Goal: Information Seeking & Learning: Learn about a topic

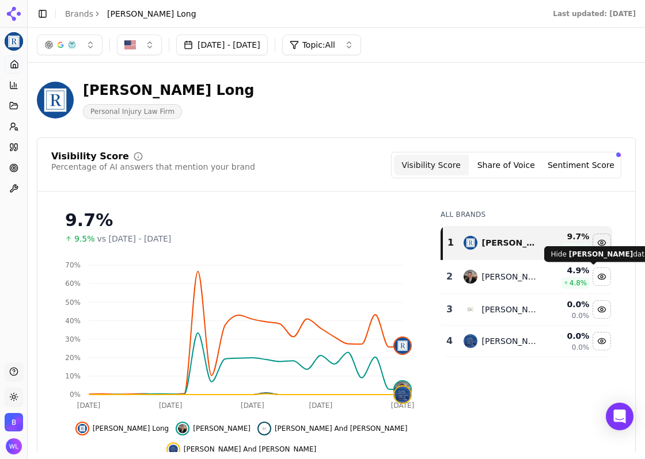
click at [387, 120] on div "[PERSON_NAME] Long Personal Injury Law Firm" at bounding box center [336, 100] width 598 height 56
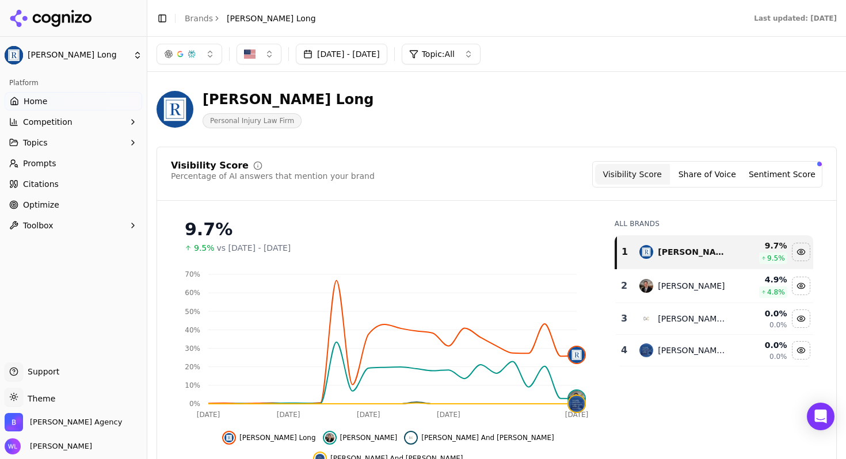
click at [203, 20] on link "Brands" at bounding box center [199, 18] width 28 height 9
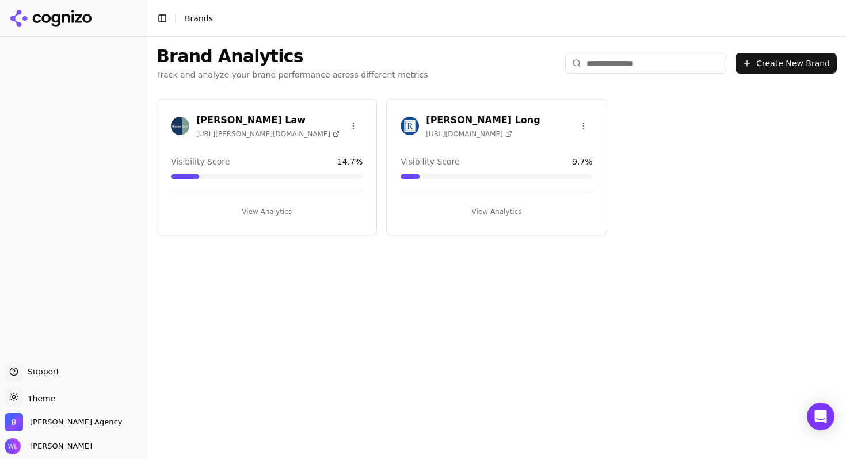
click at [228, 131] on span "[URL][PERSON_NAME][DOMAIN_NAME]" at bounding box center [267, 133] width 143 height 9
click at [436, 121] on h3 "[PERSON_NAME] Long" at bounding box center [483, 120] width 114 height 14
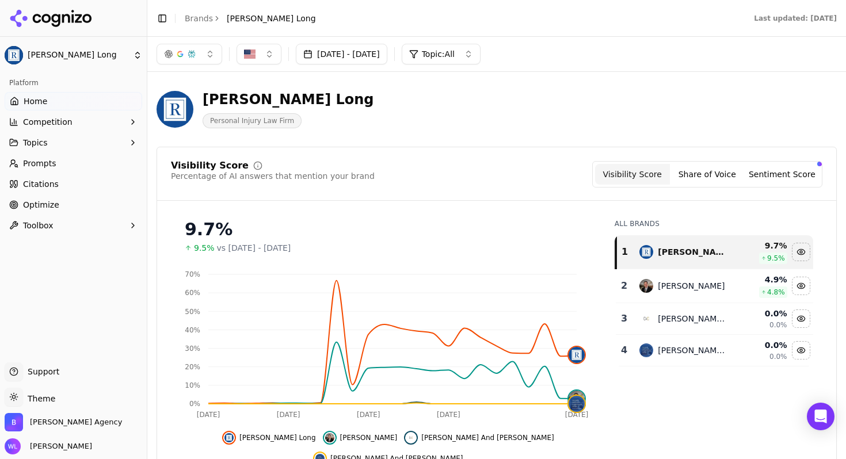
click at [795, 171] on button "Sentiment Score" at bounding box center [782, 174] width 75 height 21
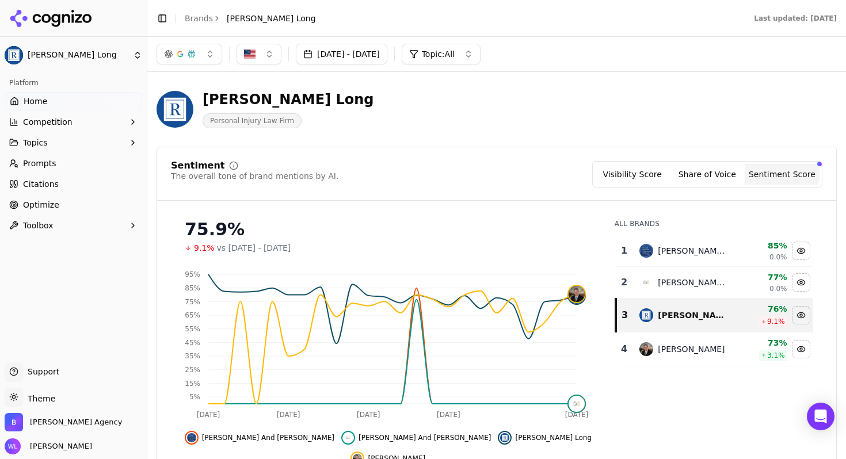
click at [700, 184] on button "Share of Voice" at bounding box center [707, 174] width 75 height 21
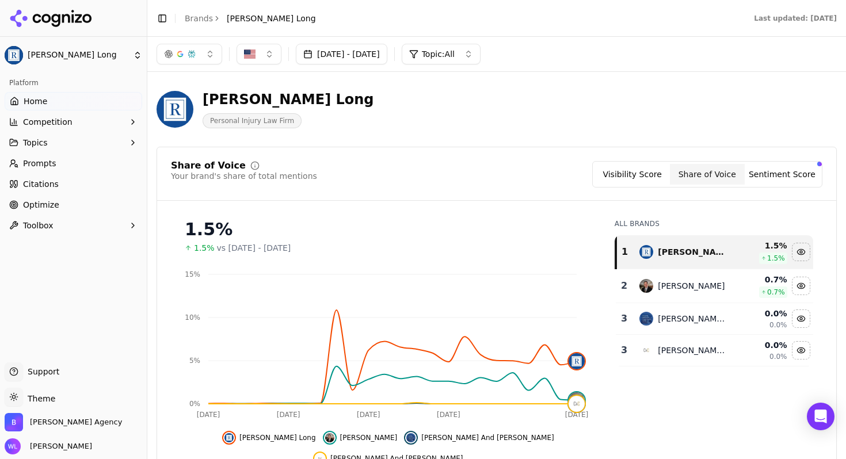
click at [624, 171] on button "Visibility Score" at bounding box center [632, 174] width 75 height 21
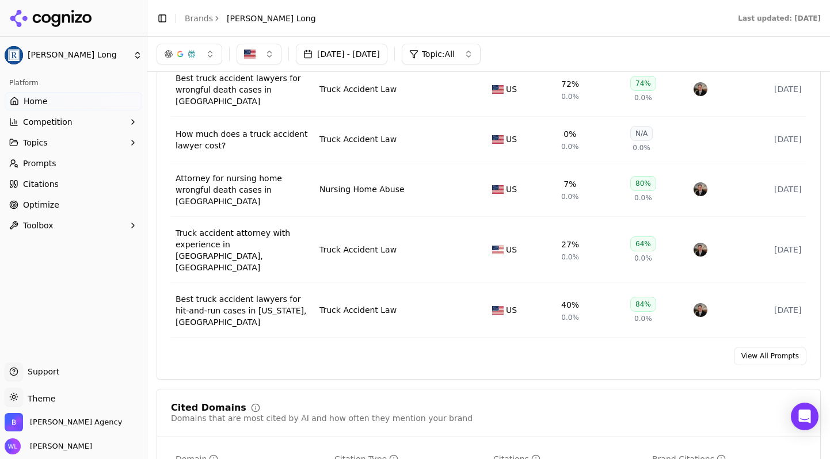
scroll to position [862, 0]
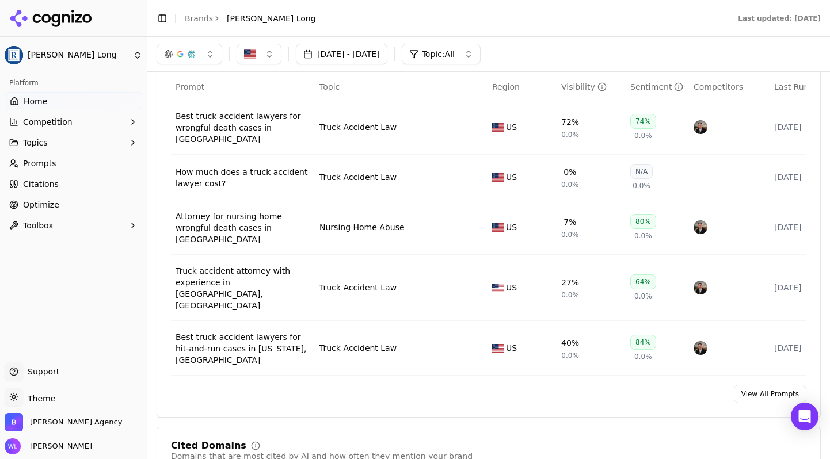
click at [205, 19] on link "Brands" at bounding box center [199, 18] width 28 height 9
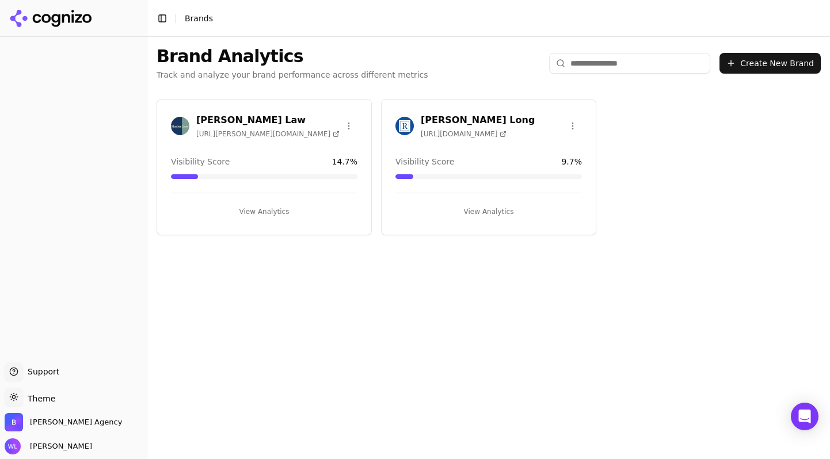
click at [229, 115] on h3 "[PERSON_NAME] Law" at bounding box center [267, 120] width 143 height 14
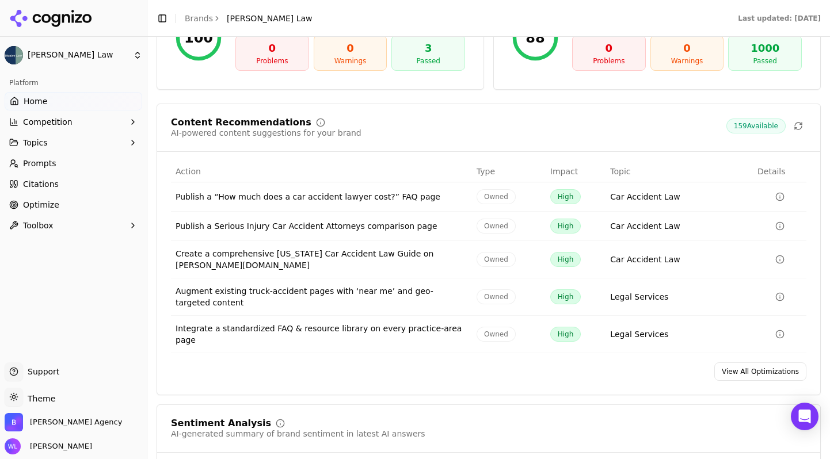
scroll to position [1734, 0]
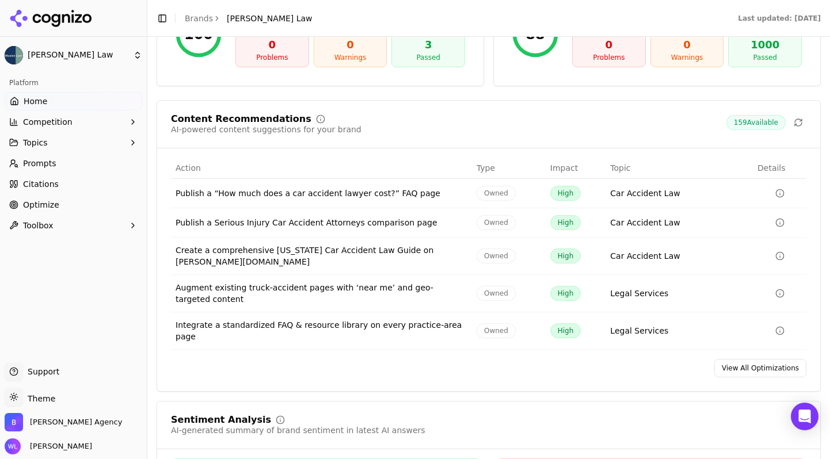
click at [616, 115] on div "Content Recommendations AI-powered content suggestions for your brand 159 Avail…" at bounding box center [488, 132] width 663 height 34
click at [741, 359] on link "View All Optimizations" at bounding box center [760, 368] width 92 height 18
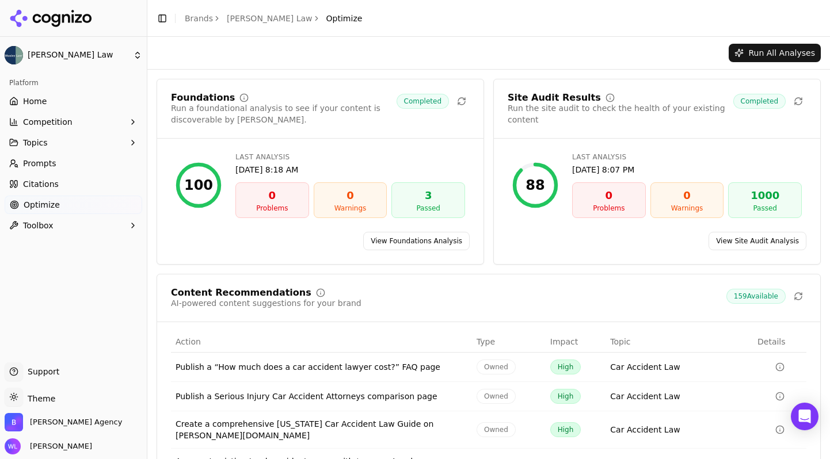
scroll to position [116, 0]
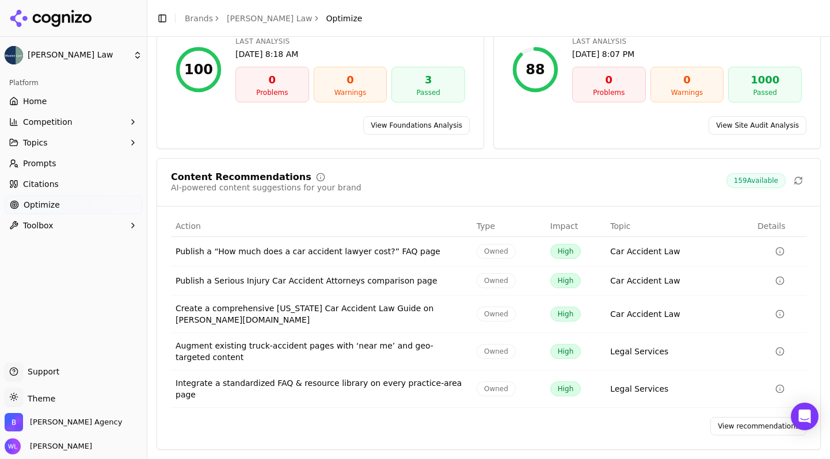
click at [729, 426] on link "View recommendations" at bounding box center [758, 426] width 96 height 18
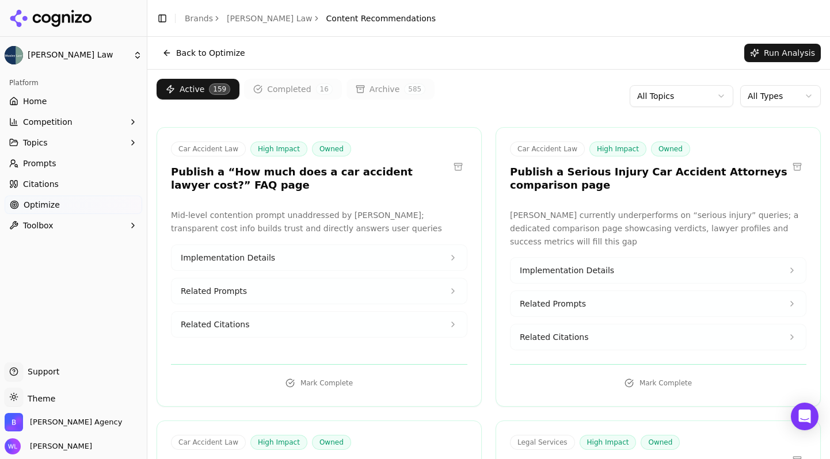
click at [596, 32] on header "Toggle Sidebar Brands [PERSON_NAME] Law Content Recommendations" at bounding box center [488, 18] width 683 height 37
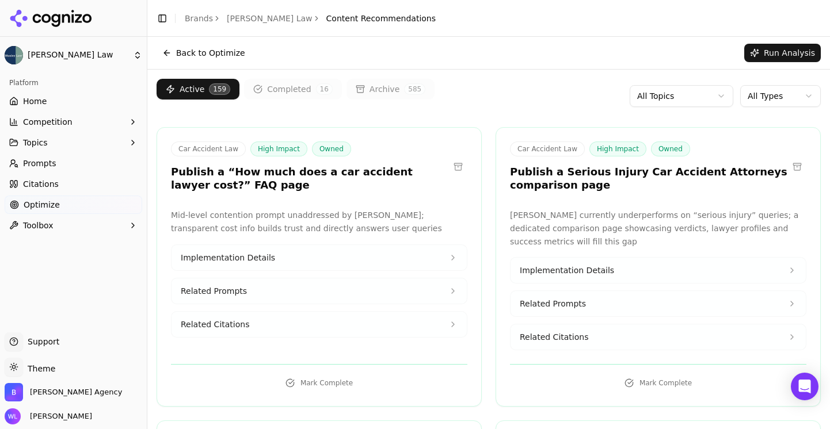
click at [647, 97] on html "[PERSON_NAME] Law Platform Home Competition Topics Prompts Citations Optimize T…" at bounding box center [415, 214] width 830 height 429
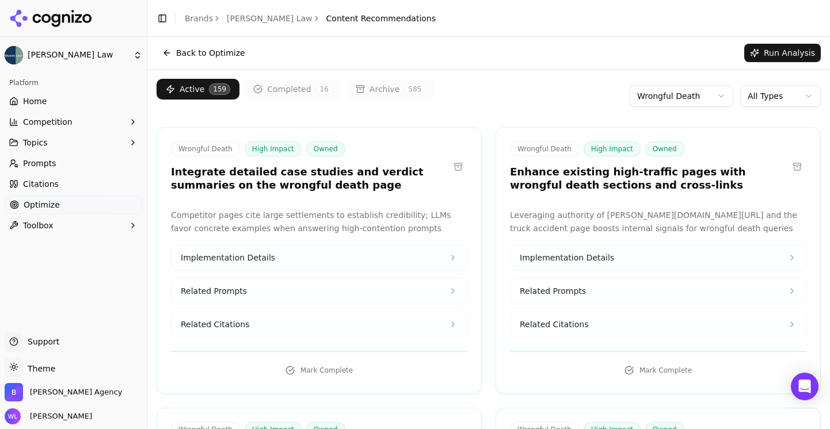
click at [213, 58] on button "Back to Optimize" at bounding box center [204, 53] width 94 height 18
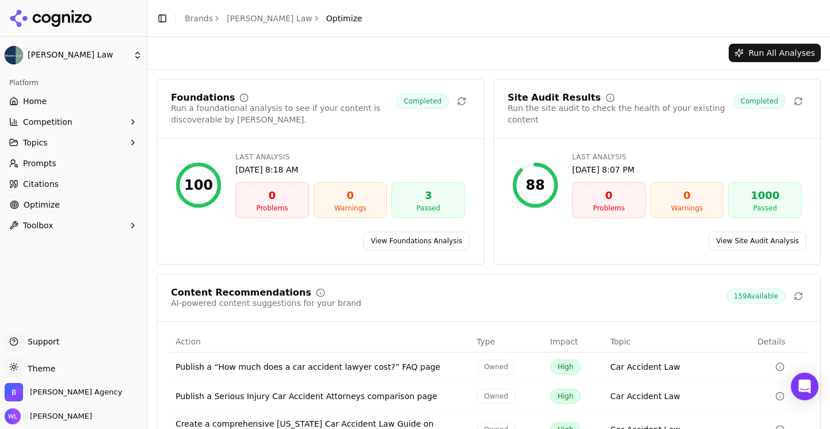
click at [37, 159] on span "Prompts" at bounding box center [39, 164] width 33 height 12
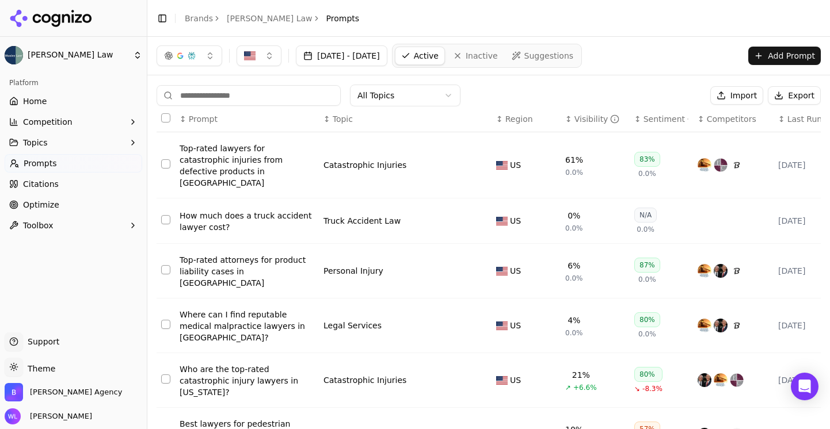
click at [404, 89] on html "[PERSON_NAME] Law Platform Home Competition Topics Prompts Citations Optimize T…" at bounding box center [415, 214] width 830 height 429
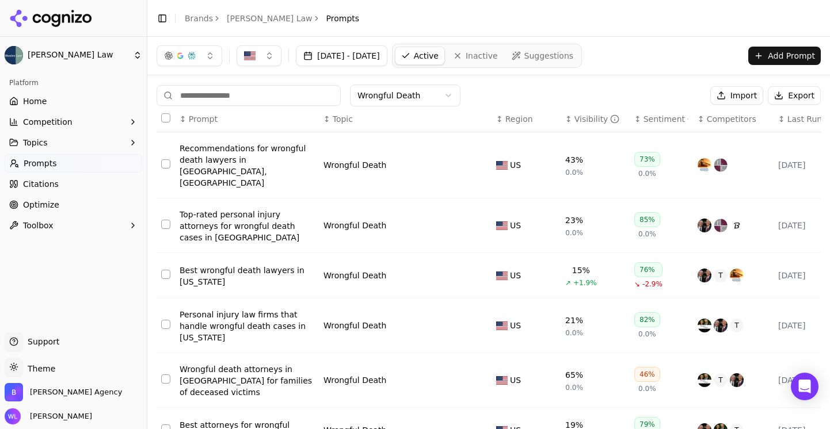
click at [163, 119] on button "Select all rows" at bounding box center [165, 117] width 9 height 9
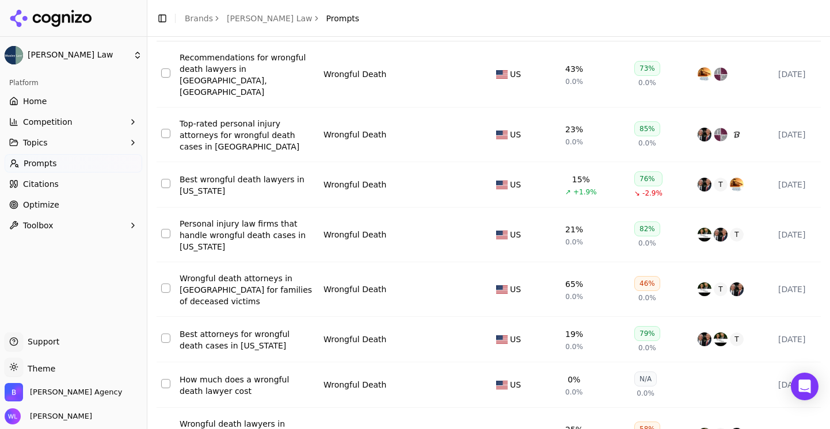
scroll to position [115, 0]
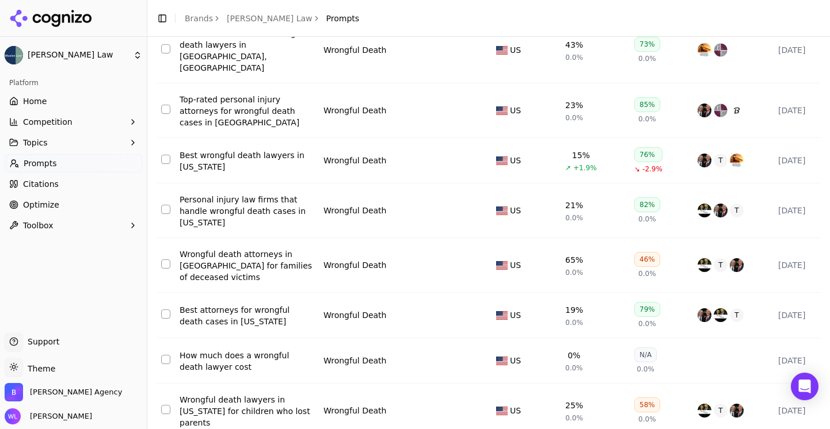
click at [273, 350] on div "How much does a wrongful death lawyer cost" at bounding box center [247, 361] width 135 height 23
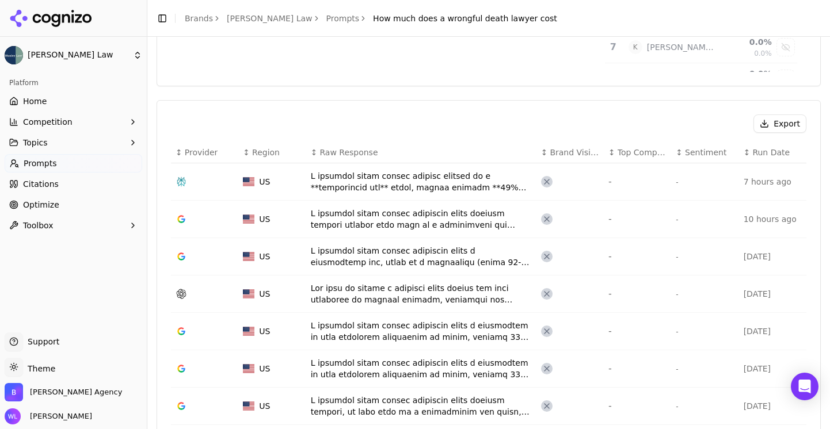
scroll to position [327, 0]
click at [403, 188] on div "Data table" at bounding box center [421, 182] width 221 height 23
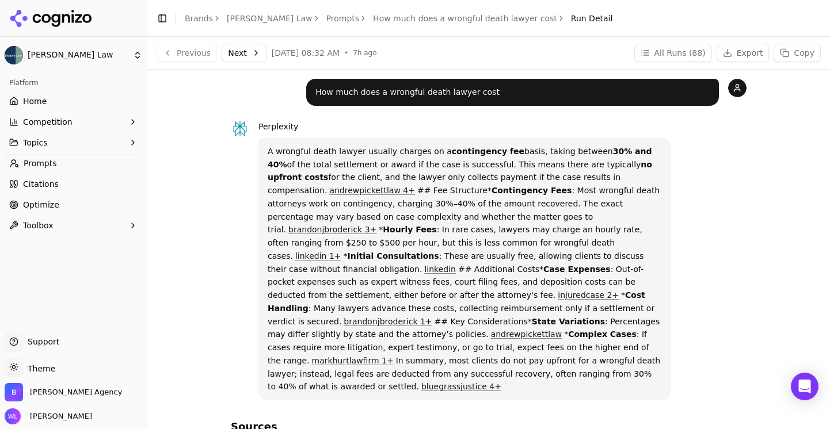
click at [236, 52] on button "Next" at bounding box center [244, 53] width 45 height 18
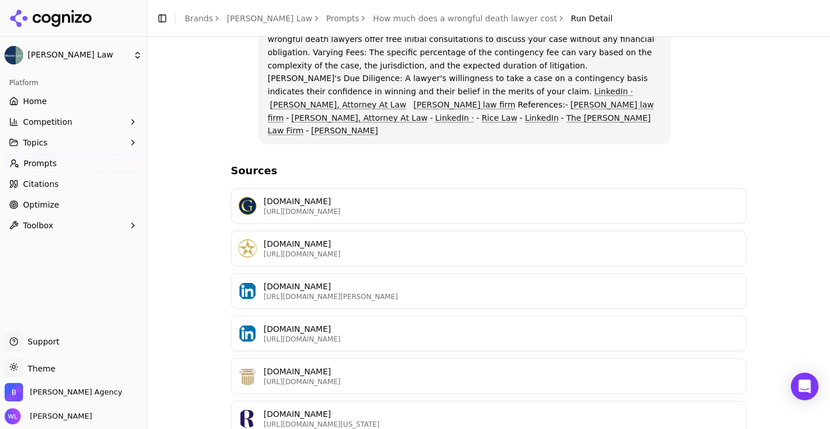
scroll to position [341, 0]
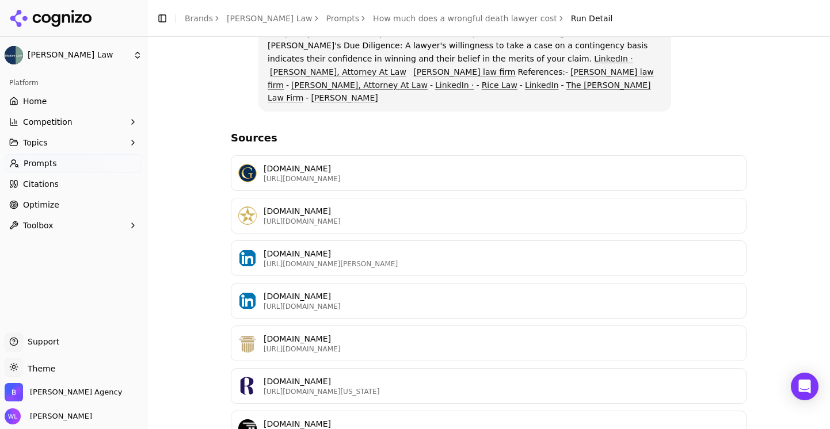
click at [326, 21] on link "Prompts" at bounding box center [342, 19] width 33 height 12
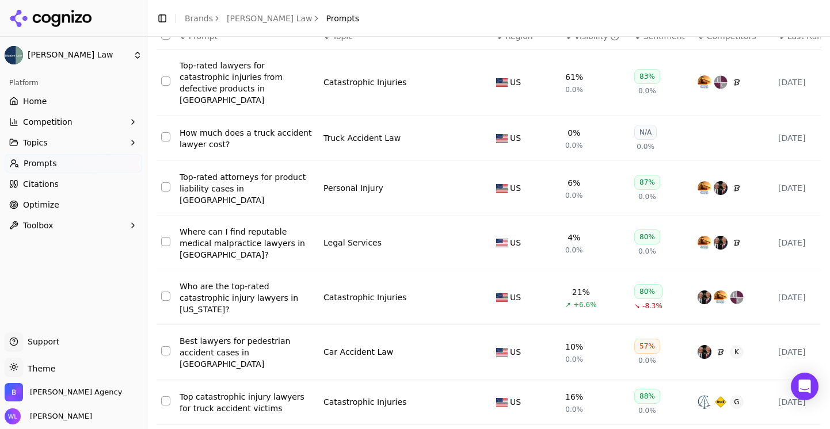
scroll to position [83, 0]
click at [258, 335] on div "Best lawyers for pedestrian accident cases in [GEOGRAPHIC_DATA]" at bounding box center [247, 352] width 135 height 35
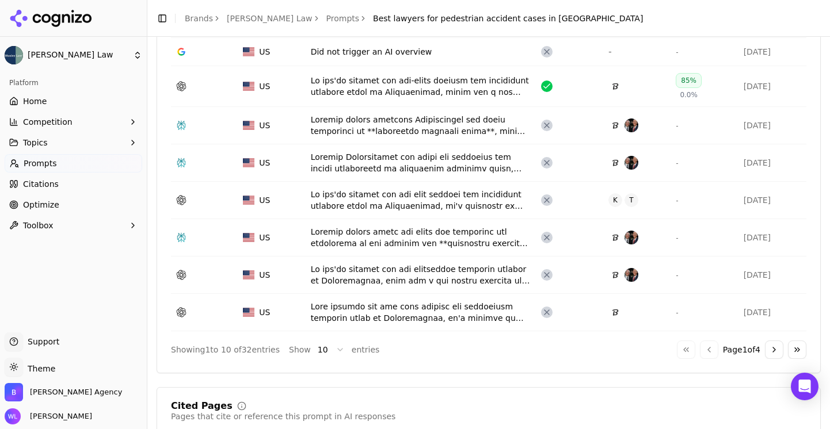
scroll to position [534, 0]
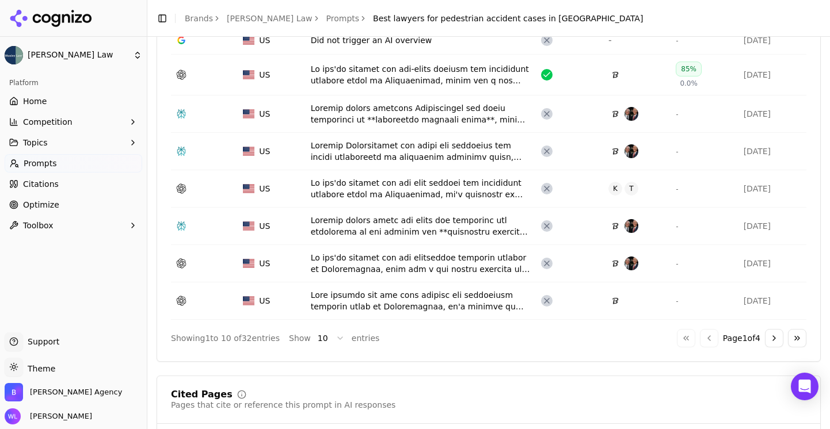
click at [413, 264] on div "Data table" at bounding box center [421, 263] width 221 height 23
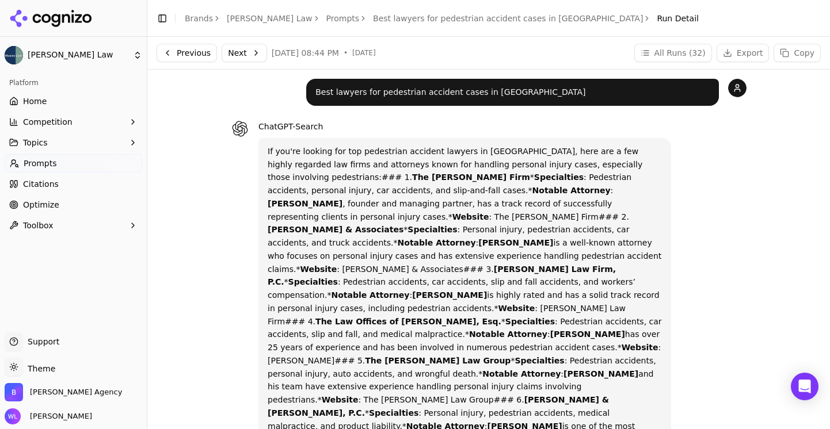
click at [234, 53] on button "Next" at bounding box center [244, 53] width 45 height 18
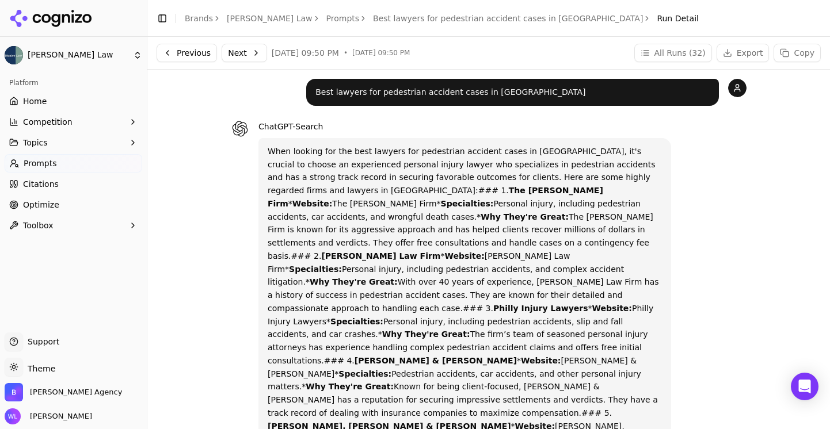
click at [245, 53] on button "Next" at bounding box center [244, 53] width 45 height 18
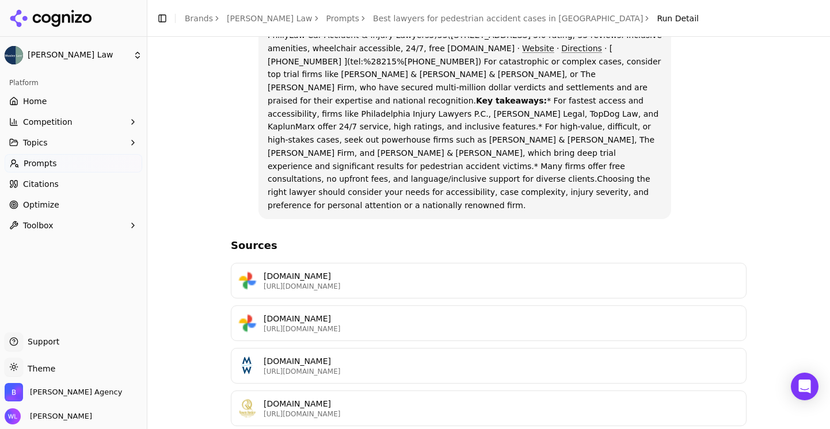
scroll to position [1977, 0]
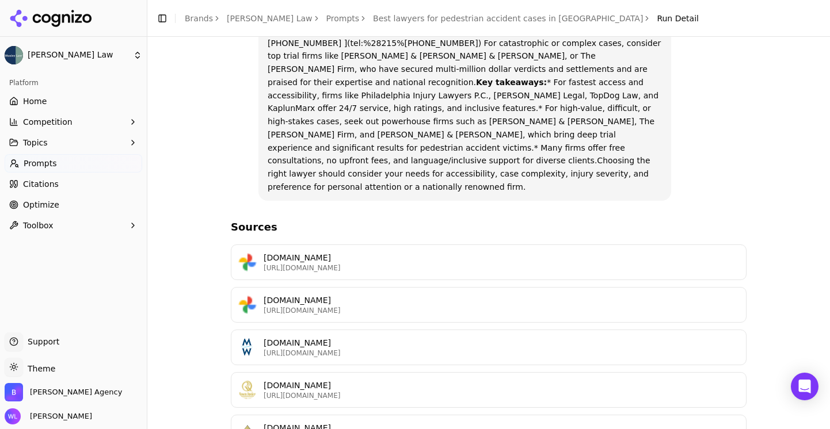
click at [288, 391] on p "[URL][DOMAIN_NAME]" at bounding box center [501, 395] width 475 height 9
